Goal: Transaction & Acquisition: Purchase product/service

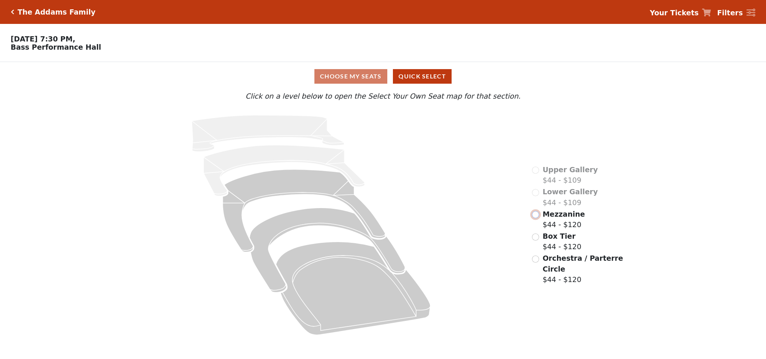
click at [533, 218] on input "radio" at bounding box center [535, 214] width 7 height 7
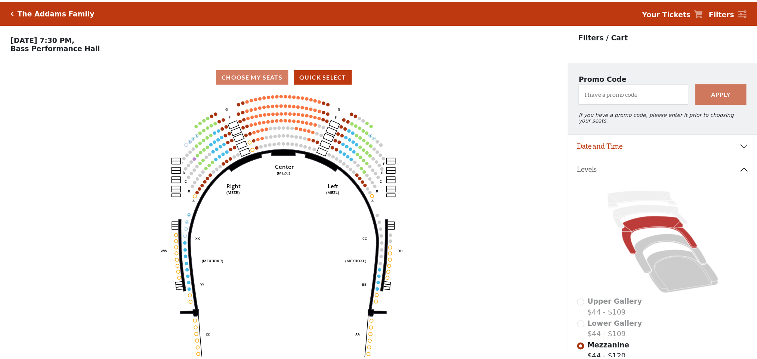
scroll to position [35, 0]
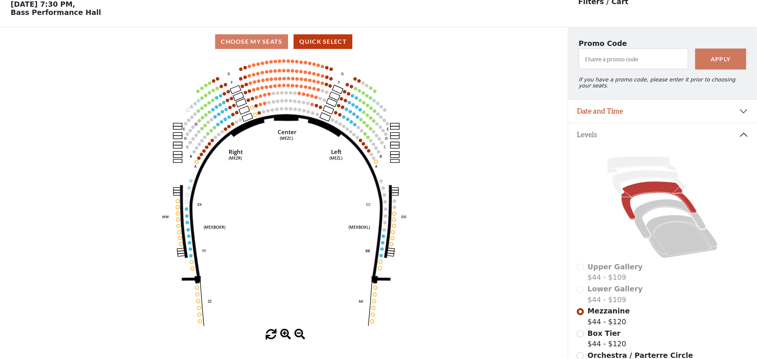
click at [266, 126] on icon "Center (MEZC) Right (MEZR) Left (MEZL) (MEXBOXR) (MEXBOXL) XX WW CC DD YY BB ZZ…" at bounding box center [283, 192] width 511 height 273
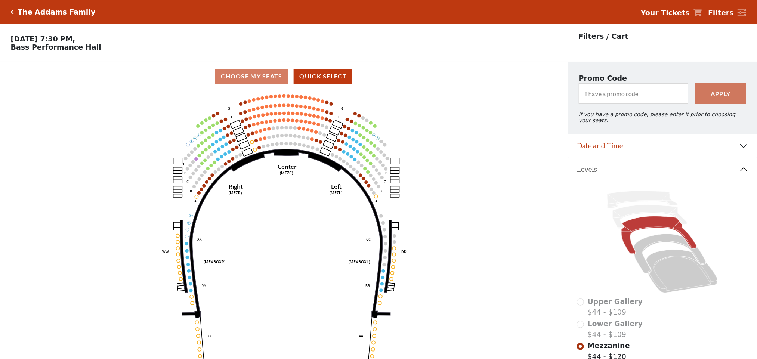
scroll to position [129, 0]
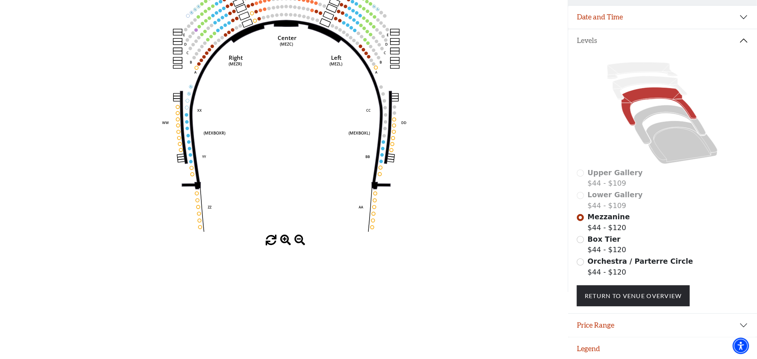
click at [286, 240] on span at bounding box center [285, 240] width 11 height 11
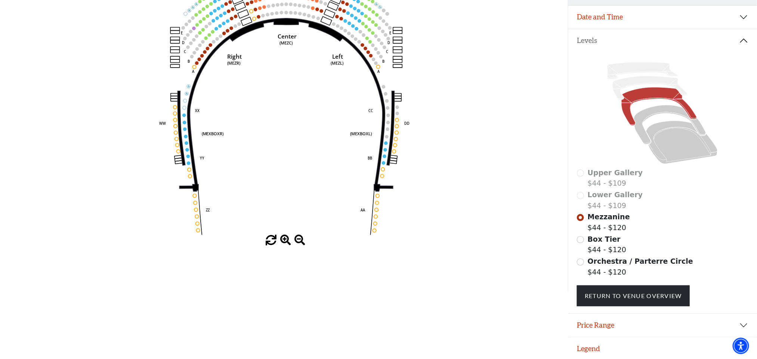
click at [286, 240] on span at bounding box center [285, 240] width 11 height 11
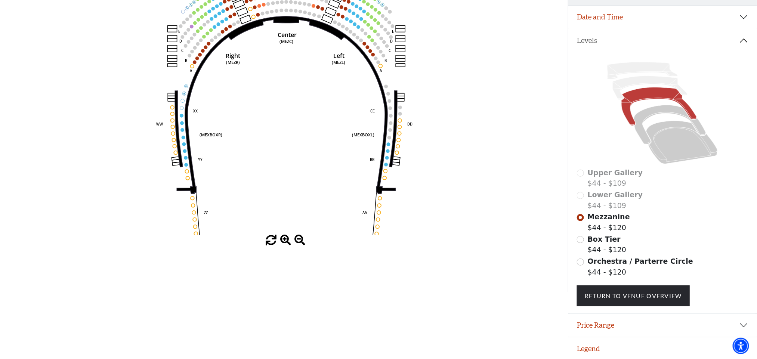
click at [286, 240] on span at bounding box center [285, 240] width 11 height 11
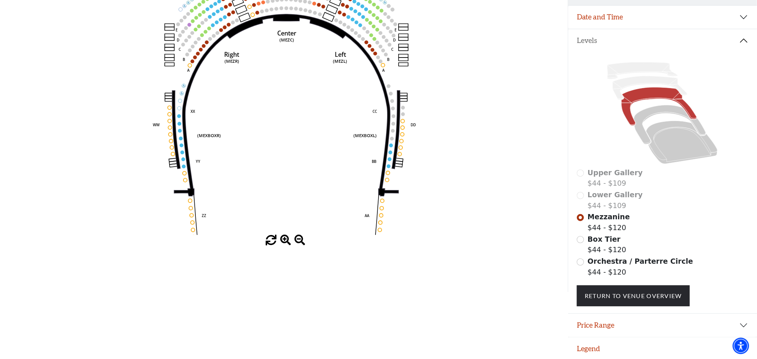
click at [286, 240] on span at bounding box center [285, 240] width 11 height 11
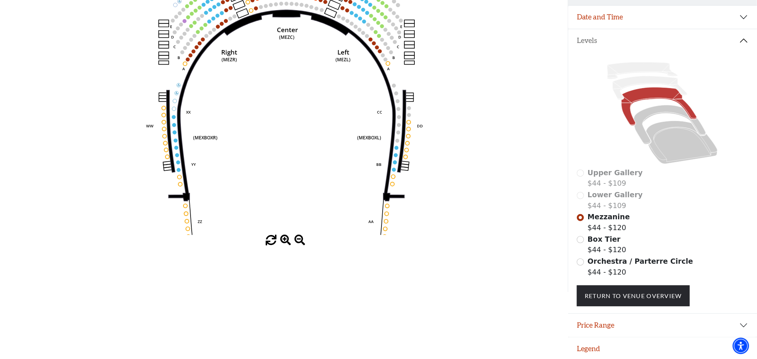
click at [286, 240] on span at bounding box center [285, 240] width 11 height 11
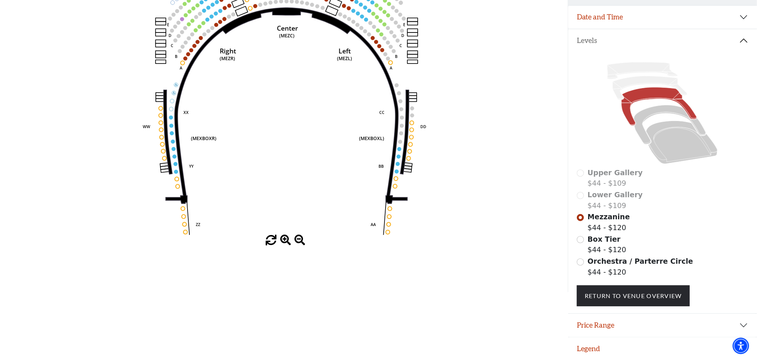
click at [286, 240] on span at bounding box center [285, 240] width 11 height 11
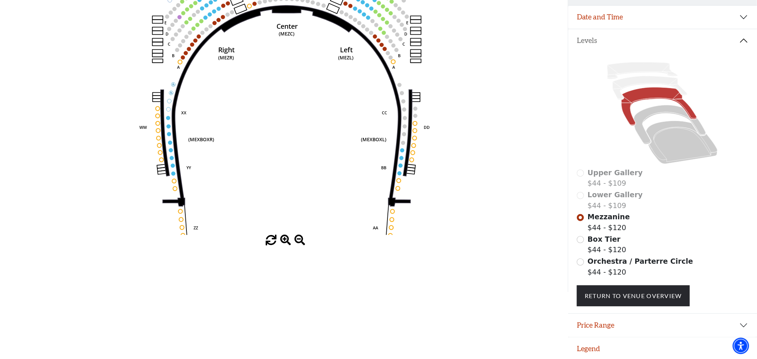
click at [286, 240] on span at bounding box center [285, 240] width 11 height 11
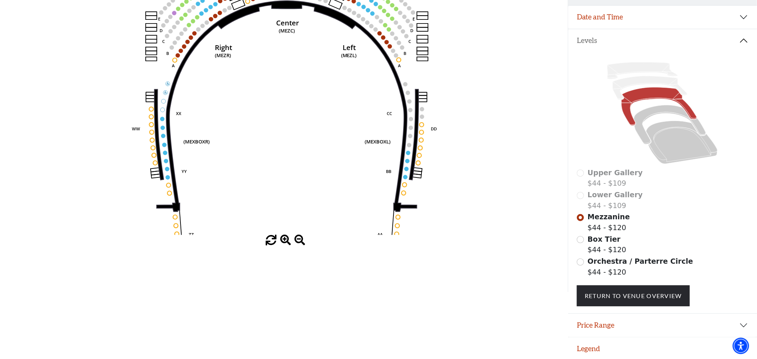
click at [286, 240] on span at bounding box center [285, 240] width 11 height 11
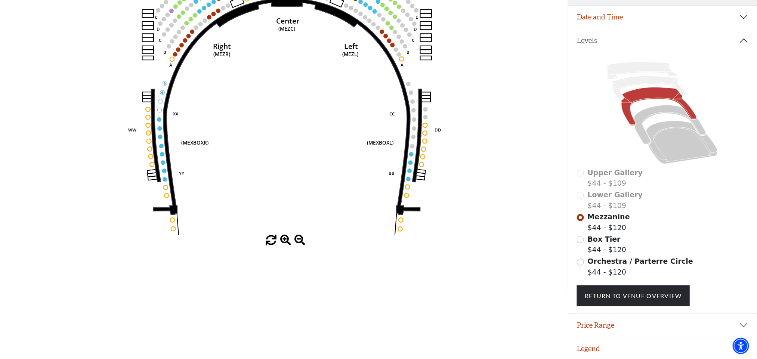
click at [286, 240] on span at bounding box center [285, 240] width 11 height 11
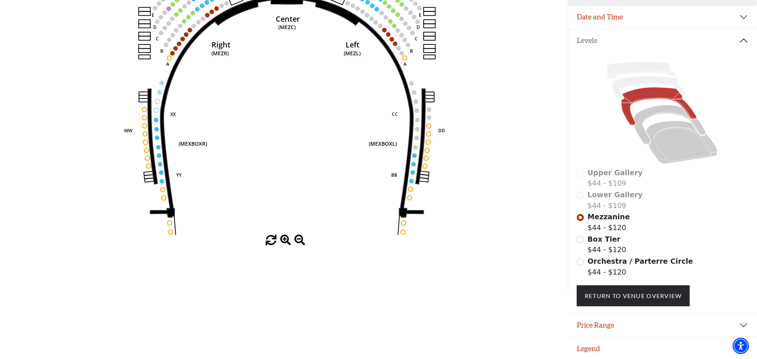
click at [286, 240] on span at bounding box center [285, 240] width 11 height 11
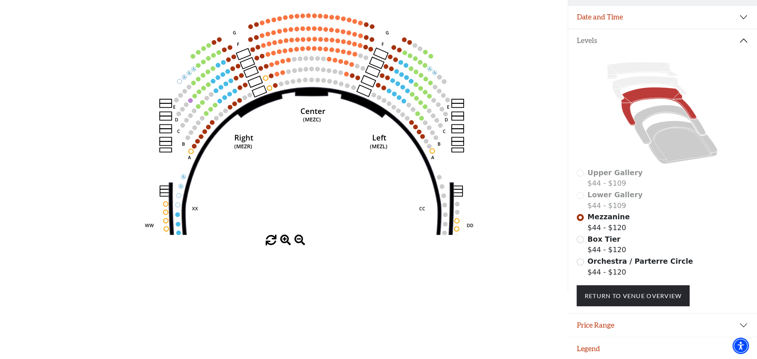
drag, startPoint x: 319, startPoint y: 257, endPoint x: 322, endPoint y: 292, distance: 34.9
click at [322, 288] on div "Choose My Seats Quick Select Current Level Mezzanine Click on a level below to …" at bounding box center [284, 112] width 568 height 359
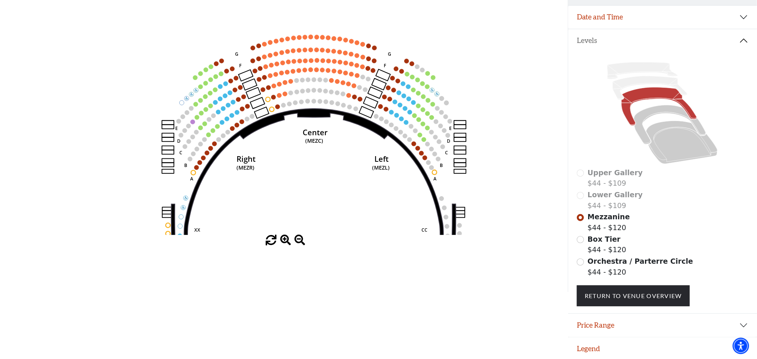
click at [284, 244] on span at bounding box center [285, 240] width 11 height 11
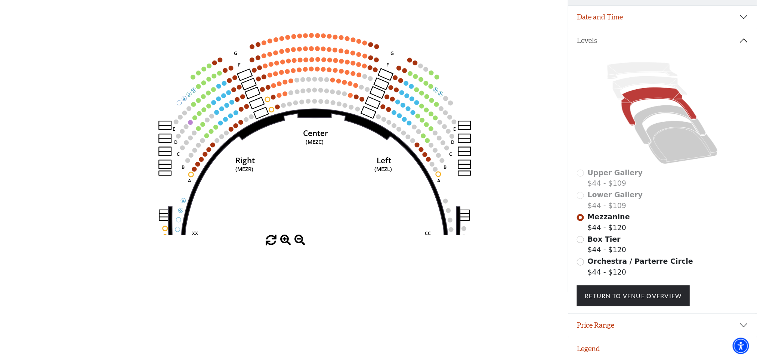
click at [284, 244] on span at bounding box center [285, 240] width 11 height 11
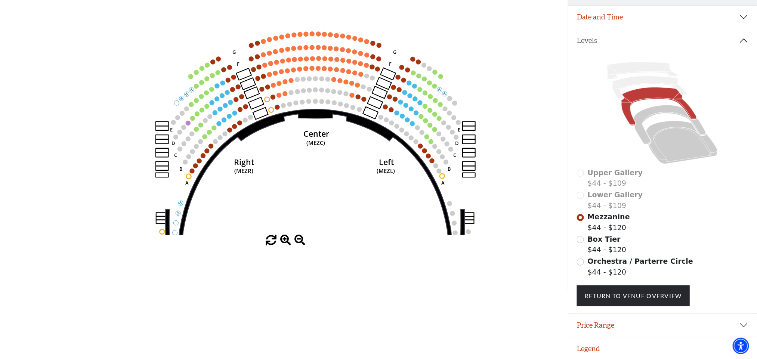
click at [284, 244] on span at bounding box center [285, 240] width 11 height 11
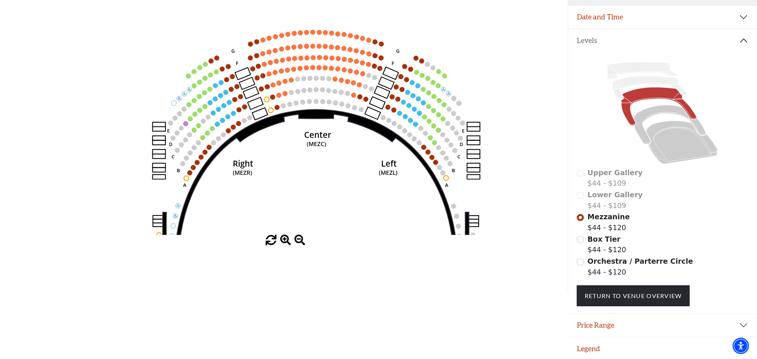
click at [284, 244] on span at bounding box center [285, 240] width 11 height 11
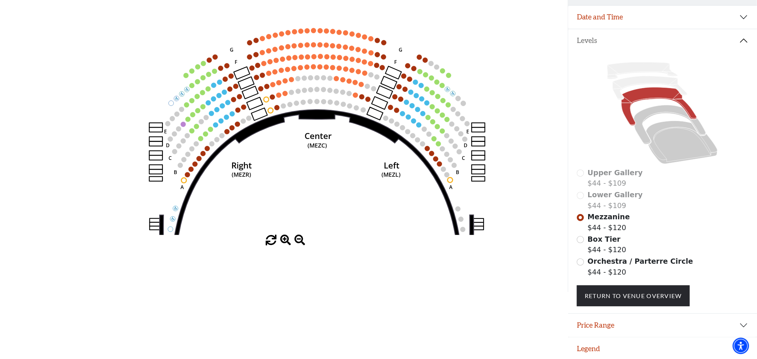
click at [284, 244] on span at bounding box center [285, 240] width 11 height 11
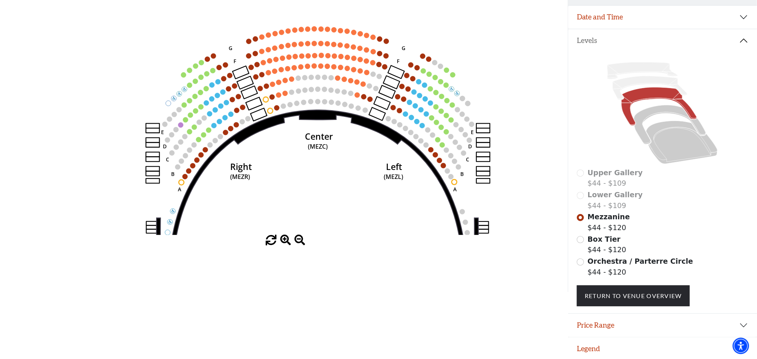
click at [284, 244] on span at bounding box center [285, 240] width 11 height 11
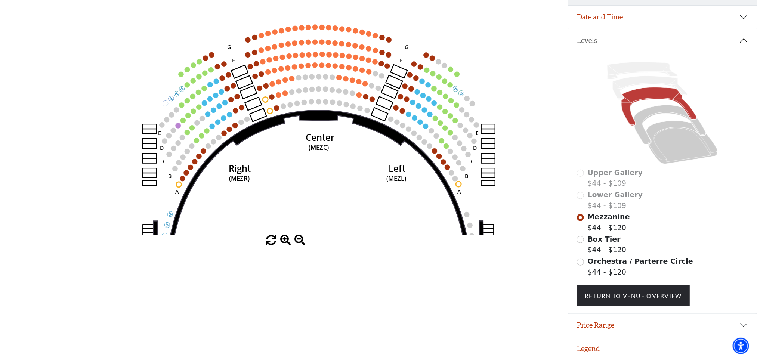
click at [284, 244] on span at bounding box center [285, 240] width 11 height 11
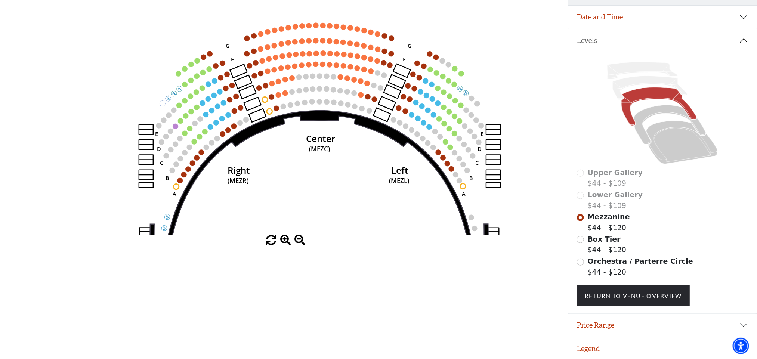
click at [284, 244] on span at bounding box center [285, 240] width 11 height 11
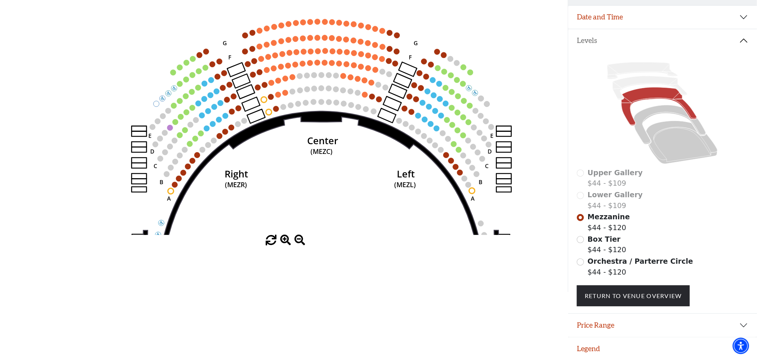
click at [284, 244] on span at bounding box center [285, 240] width 11 height 11
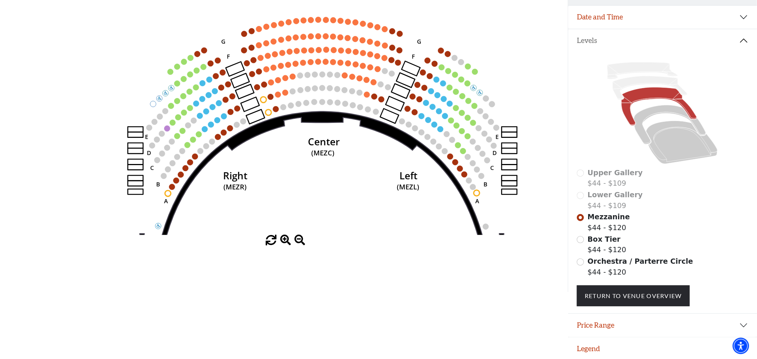
click at [284, 244] on span at bounding box center [285, 240] width 11 height 11
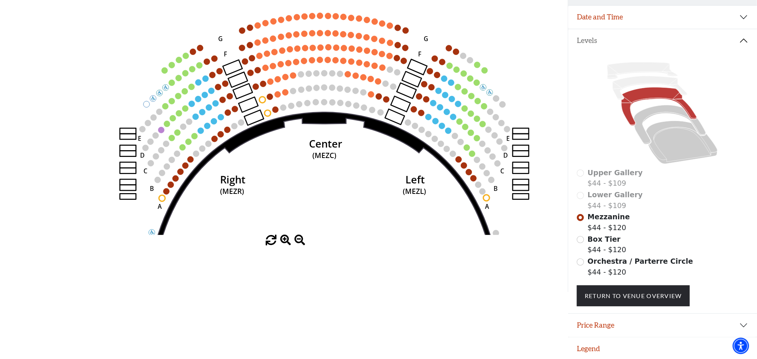
click at [284, 244] on span at bounding box center [285, 240] width 11 height 11
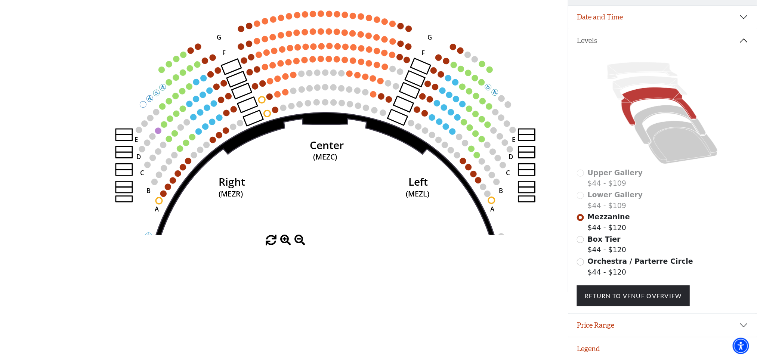
click at [284, 244] on span at bounding box center [285, 240] width 11 height 11
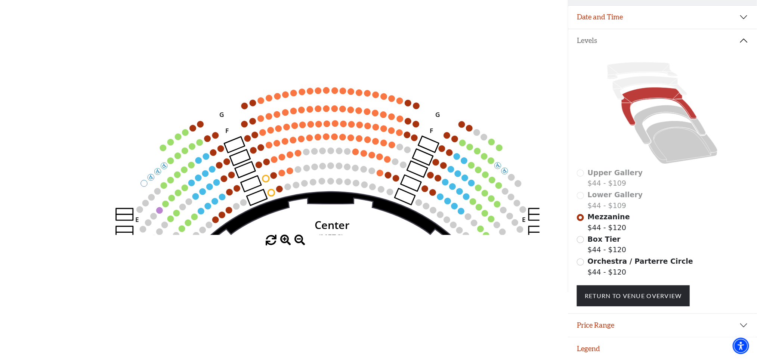
drag, startPoint x: 278, startPoint y: 133, endPoint x: 284, endPoint y: 219, distance: 85.7
click at [284, 219] on icon "Center (MEZC) Right (MEZR) Left (MEZL) (MEXBOXR) (MEXBOXL) XX WW CC DD YY BB ZZ…" at bounding box center [283, 98] width 511 height 273
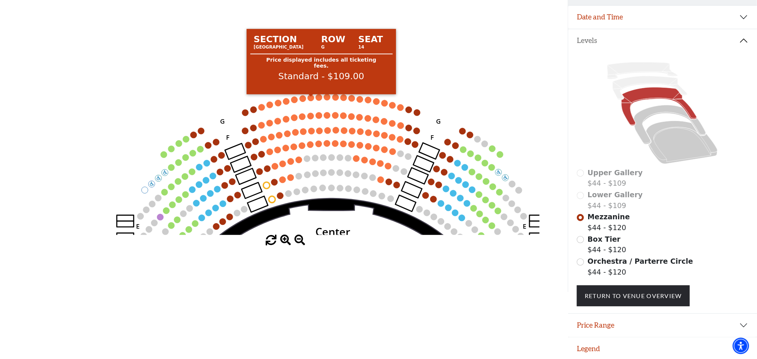
click at [311, 99] on circle at bounding box center [311, 98] width 6 height 6
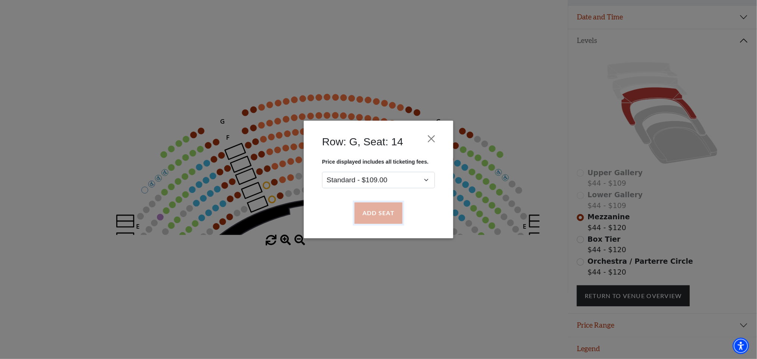
click at [381, 209] on button "Add Seat" at bounding box center [379, 213] width 48 height 21
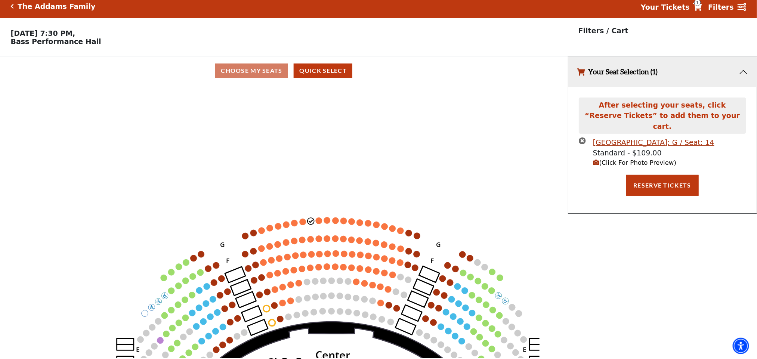
scroll to position [0, 0]
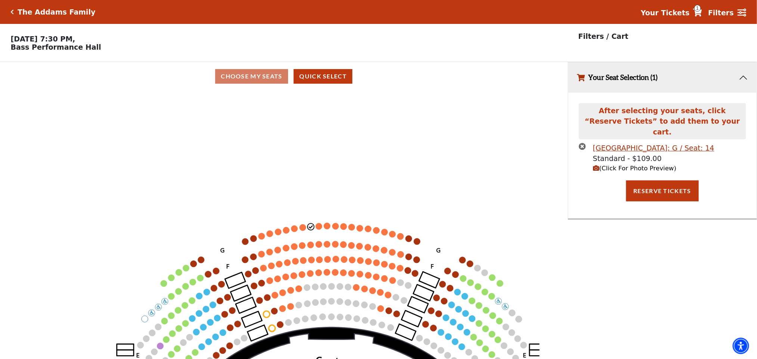
click at [322, 229] on use "Seat Selected" at bounding box center [318, 226] width 7 height 7
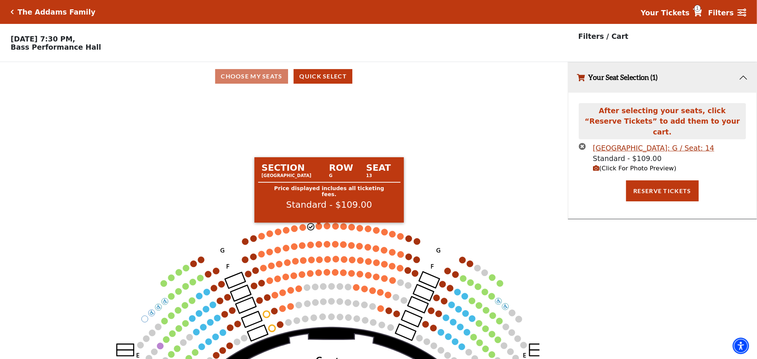
click at [321, 229] on circle at bounding box center [319, 226] width 6 height 6
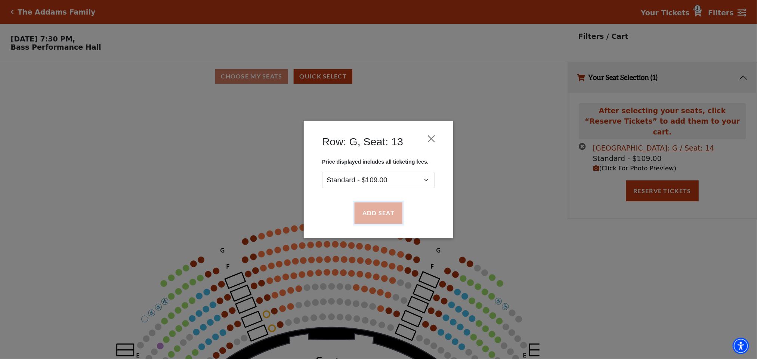
click at [365, 211] on button "Add Seat" at bounding box center [379, 213] width 48 height 21
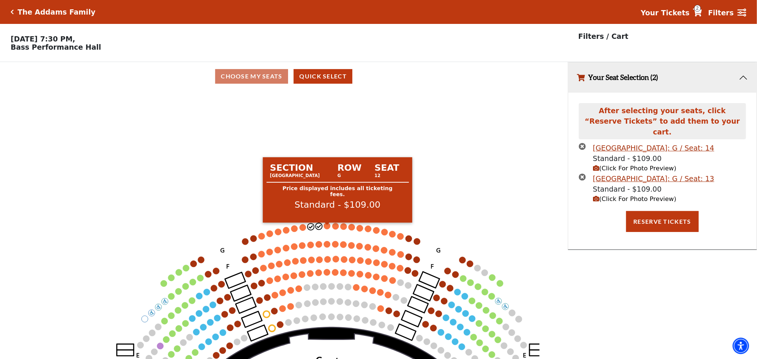
click at [327, 228] on circle at bounding box center [327, 226] width 6 height 6
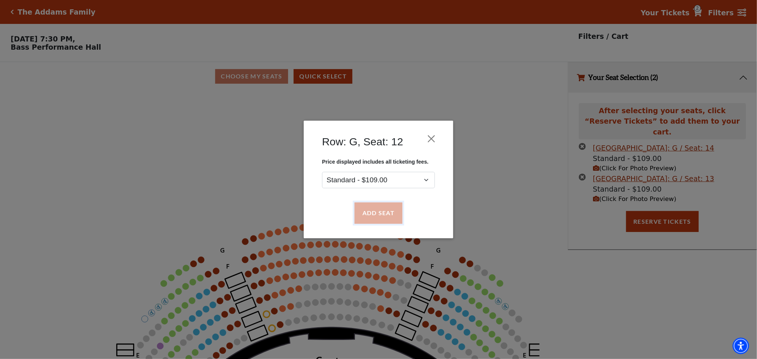
click at [378, 213] on button "Add Seat" at bounding box center [379, 213] width 48 height 21
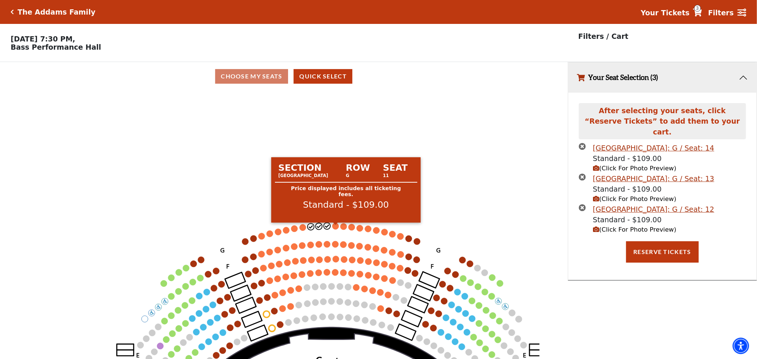
click at [337, 229] on circle at bounding box center [335, 226] width 6 height 6
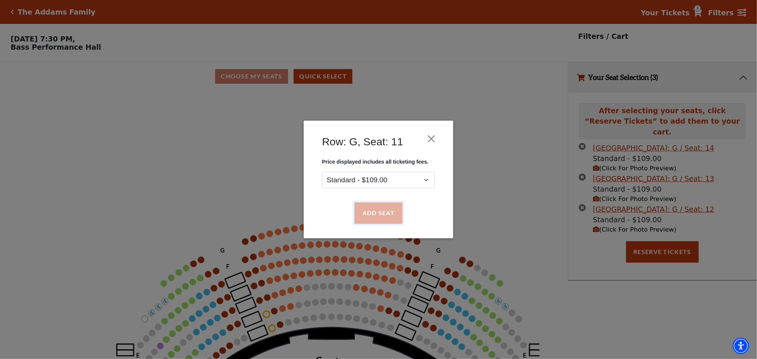
click at [381, 208] on button "Add Seat" at bounding box center [379, 213] width 48 height 21
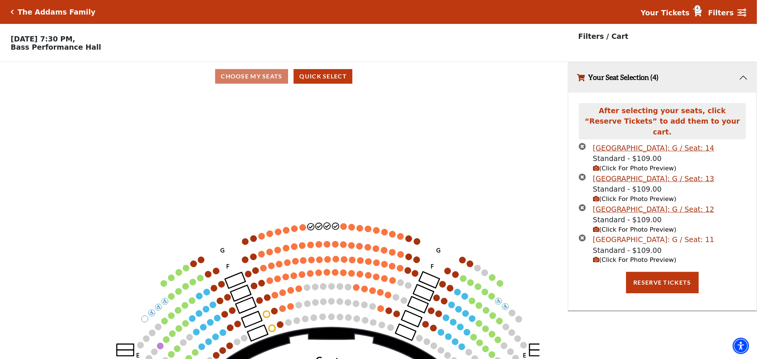
scroll to position [18, 0]
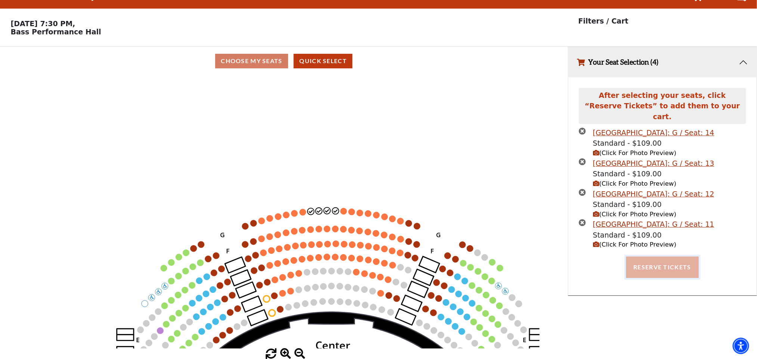
click at [670, 259] on button "Reserve Tickets" at bounding box center [662, 267] width 72 height 21
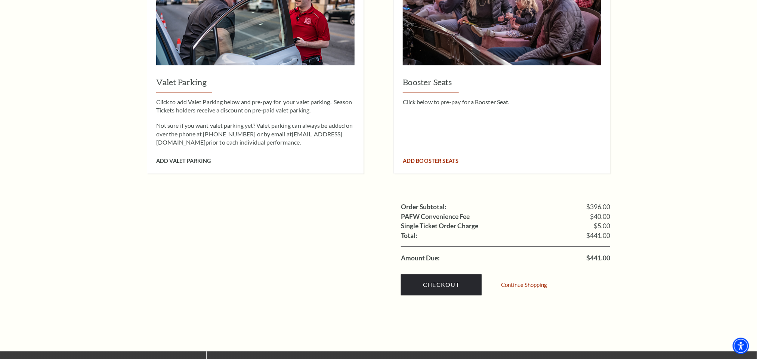
scroll to position [673, 0]
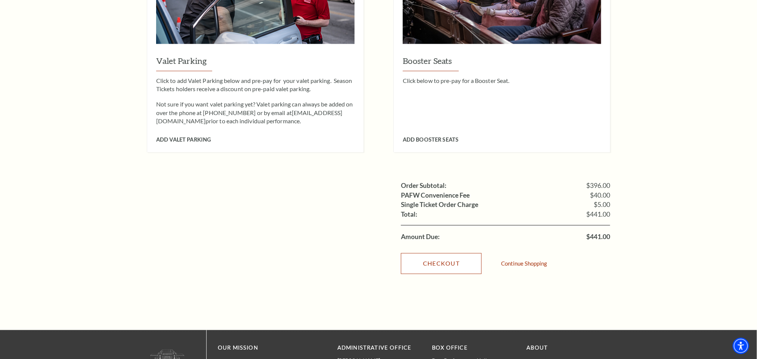
click at [457, 257] on link "Checkout" at bounding box center [441, 263] width 81 height 21
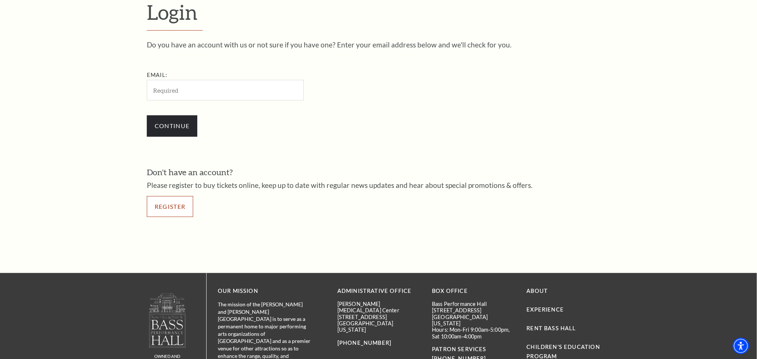
click at [177, 203] on link "Register" at bounding box center [170, 206] width 46 height 21
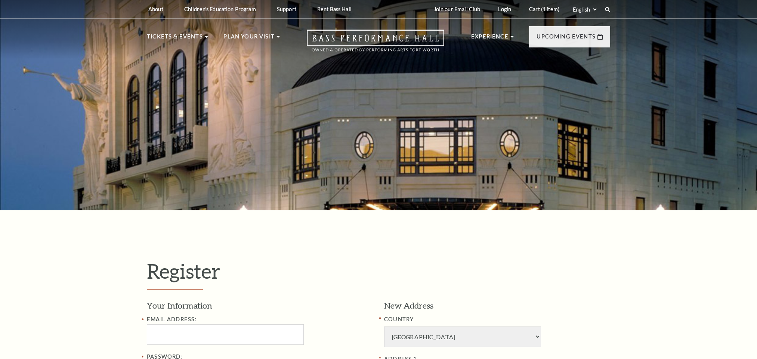
select select "1"
select select "TX"
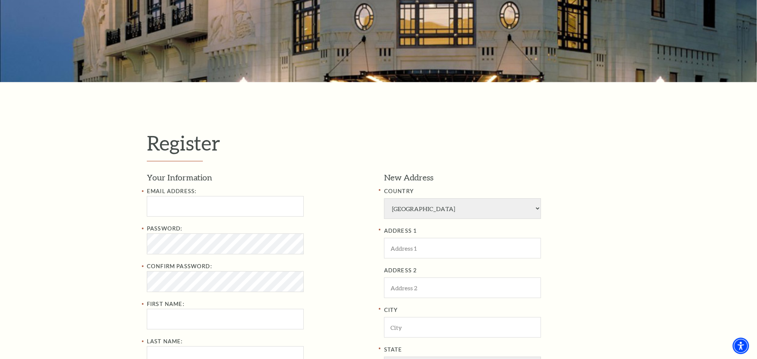
scroll to position [168, 0]
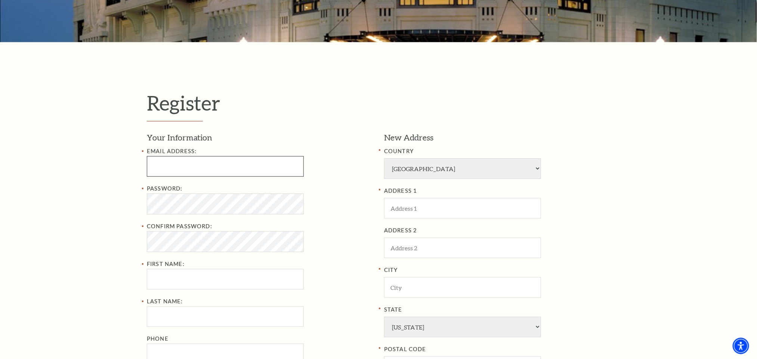
click at [266, 170] on input "Email Address:" at bounding box center [225, 166] width 157 height 21
type input "simasribaliarsingh723@gmail.com"
type input "Simasri"
type input "Baliarsingh"
type input "Blue Gate Performing Arts Center"
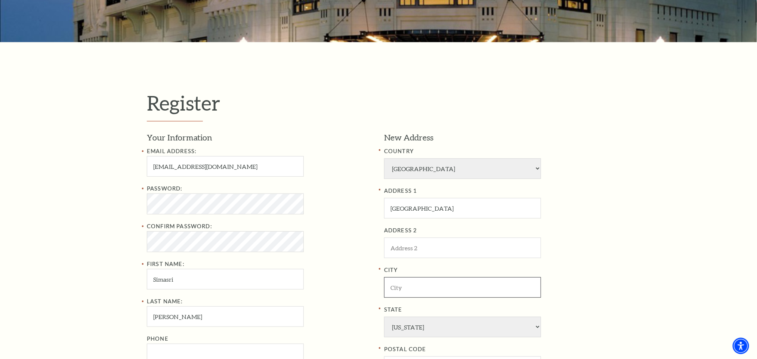
type input "Shipshewana"
select select "VA"
type input "20005"
click at [211, 159] on input "simasribaliarsingh723@gmail.com" at bounding box center [225, 166] width 157 height 21
type input "simasribaliarsingh728768763@gmail.com"
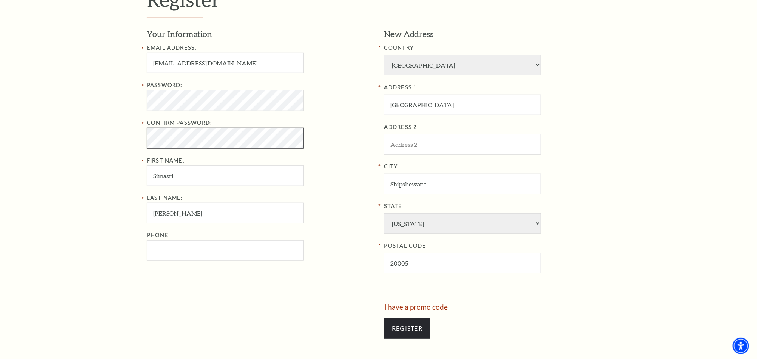
scroll to position [280, 0]
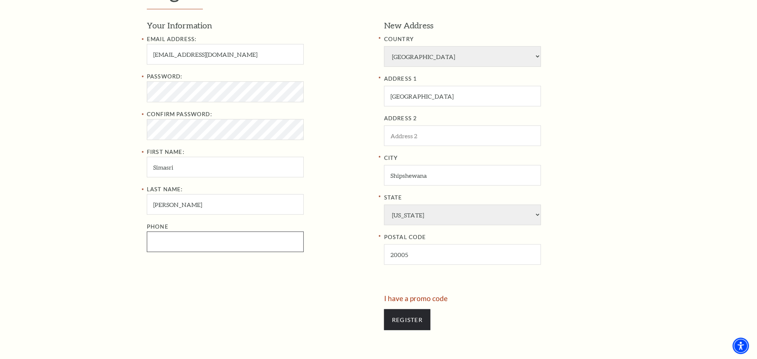
click at [249, 242] on div "Phone" at bounding box center [260, 237] width 226 height 30
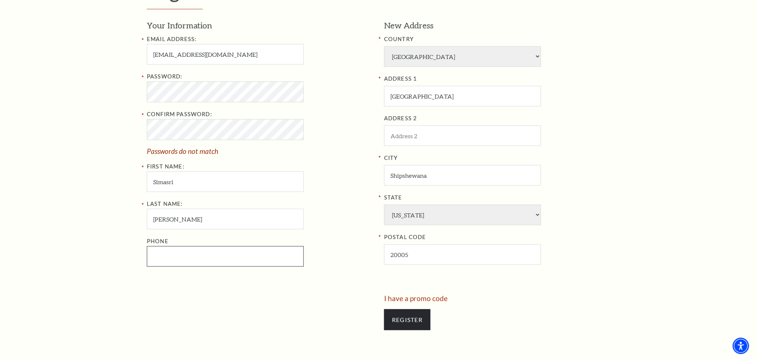
type input "934-845-4359"
click at [203, 117] on label "Confirm Password:" at bounding box center [179, 114] width 65 height 6
click at [245, 77] on div "Password:" at bounding box center [260, 87] width 226 height 30
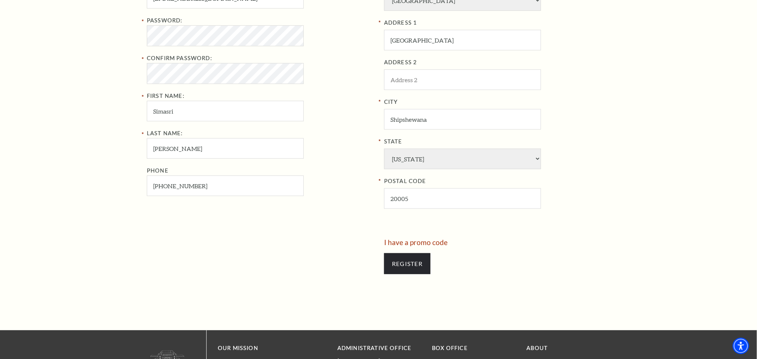
click at [448, 221] on div "New Address COUNTRY Afghanistan Albania Algeria Andorra Angola Antigua and Barb…" at bounding box center [495, 101] width 232 height 275
click at [405, 262] on input "Register" at bounding box center [407, 263] width 46 height 21
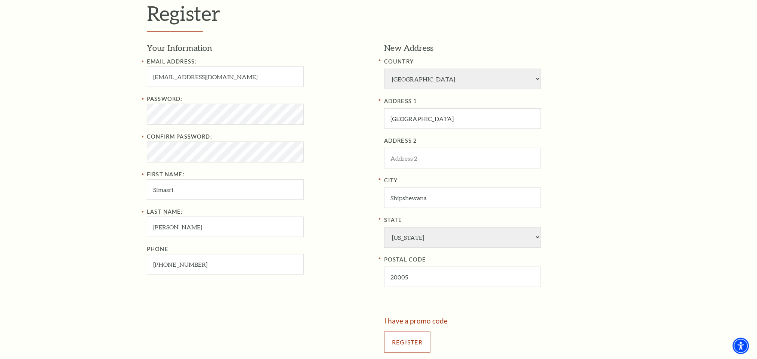
scroll to position [224, 0]
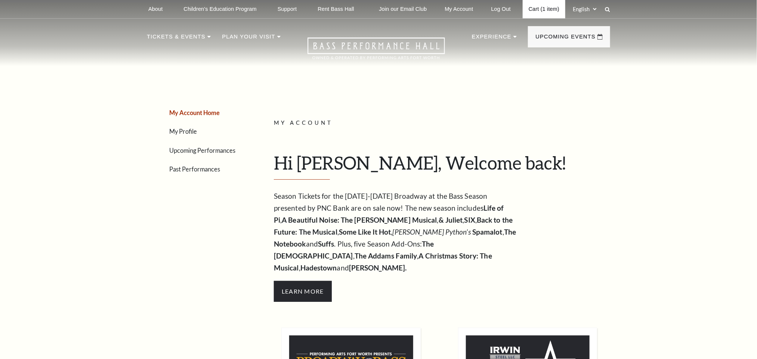
click at [531, 14] on link "Cart (1 item)" at bounding box center [544, 9] width 43 height 18
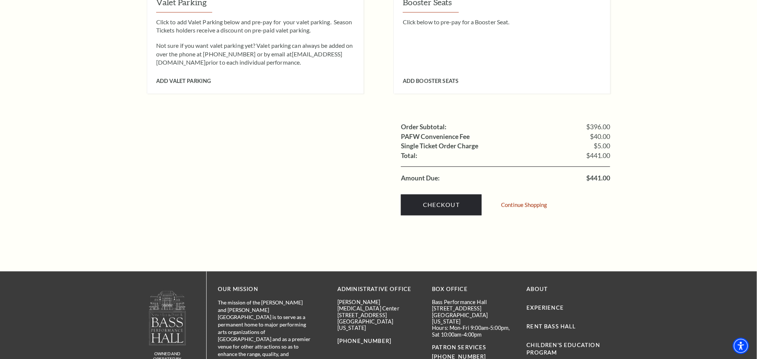
scroll to position [820, 0]
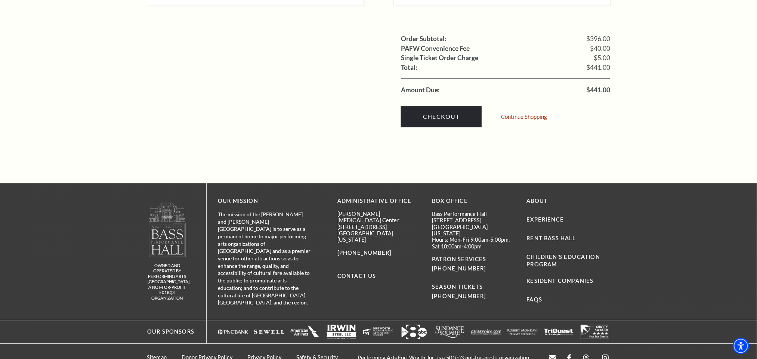
click at [442, 95] on div "Checkout Continue Shopping" at bounding box center [505, 115] width 209 height 40
click at [453, 114] on link "Checkout" at bounding box center [441, 116] width 81 height 21
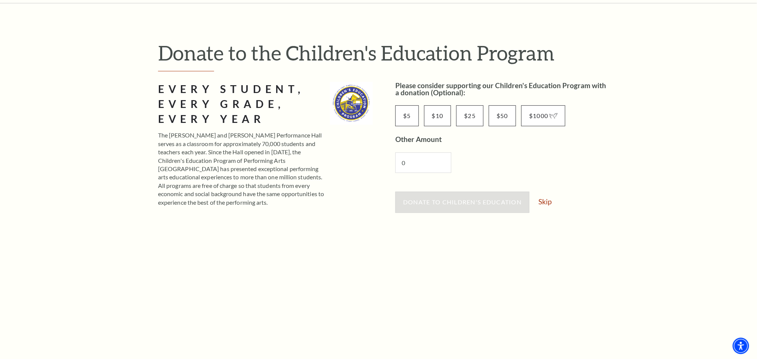
scroll to position [168, 0]
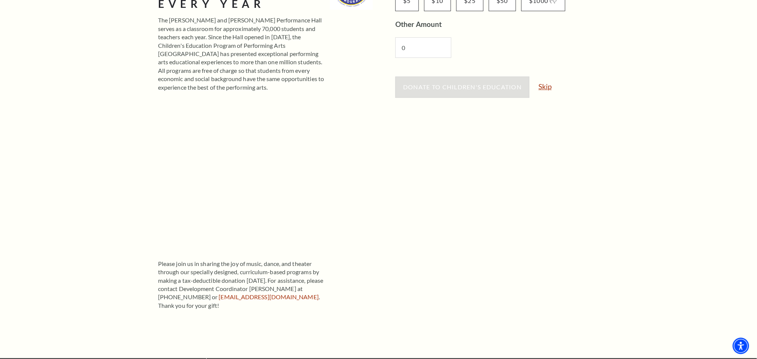
click at [545, 90] on link "Skip" at bounding box center [544, 86] width 13 height 7
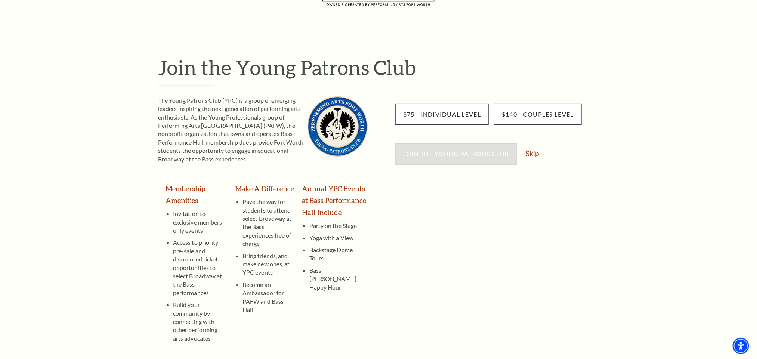
scroll to position [56, 0]
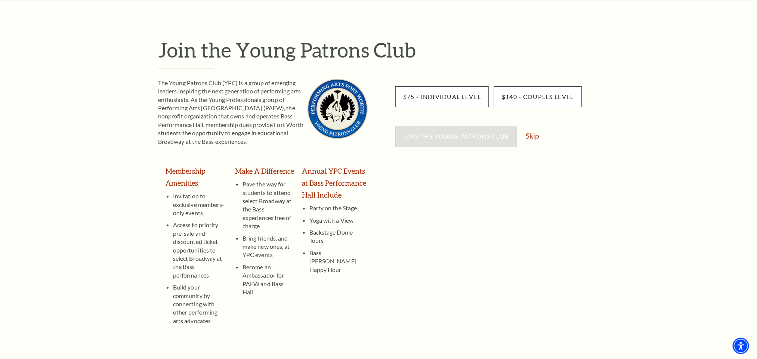
click at [530, 135] on link "Skip" at bounding box center [532, 135] width 13 height 7
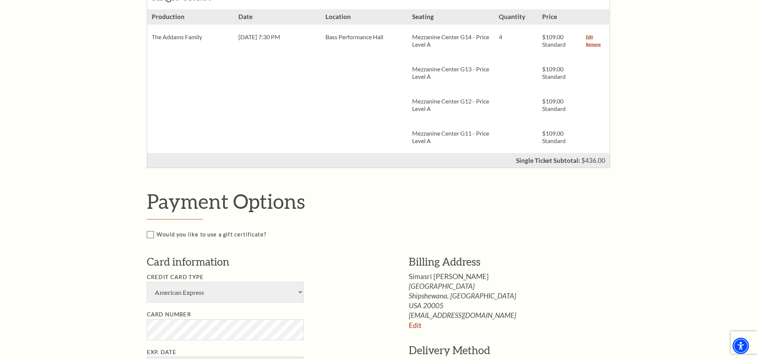
scroll to position [143, 0]
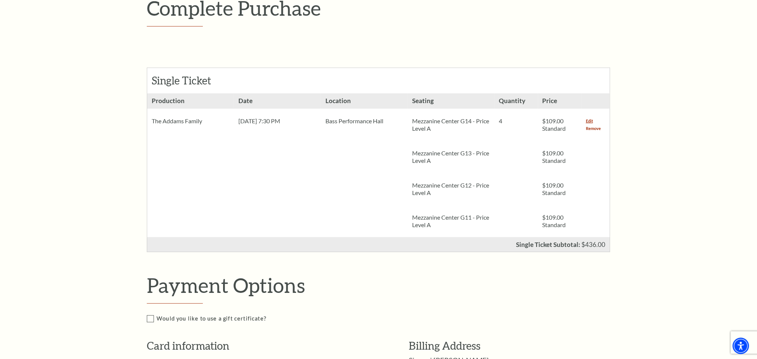
click at [600, 128] on link "Remove" at bounding box center [593, 128] width 15 height 7
